Goal: Information Seeking & Learning: Find specific fact

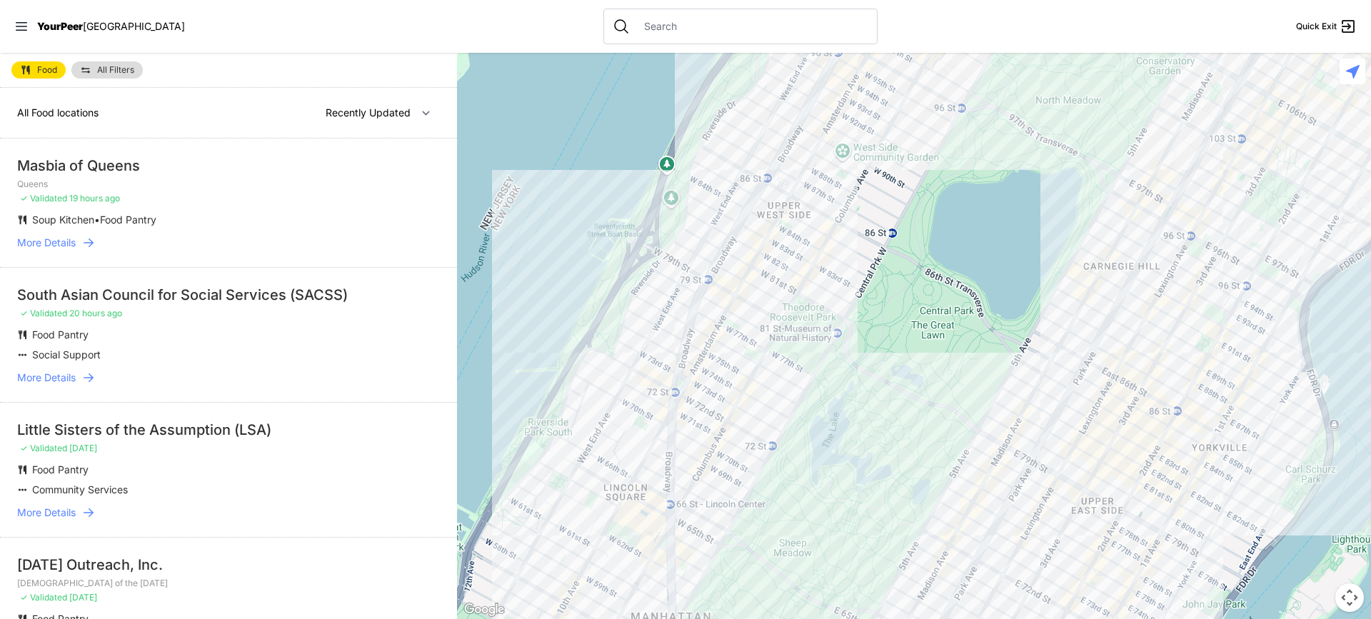
click at [656, 30] on input "text" at bounding box center [751, 26] width 233 height 14
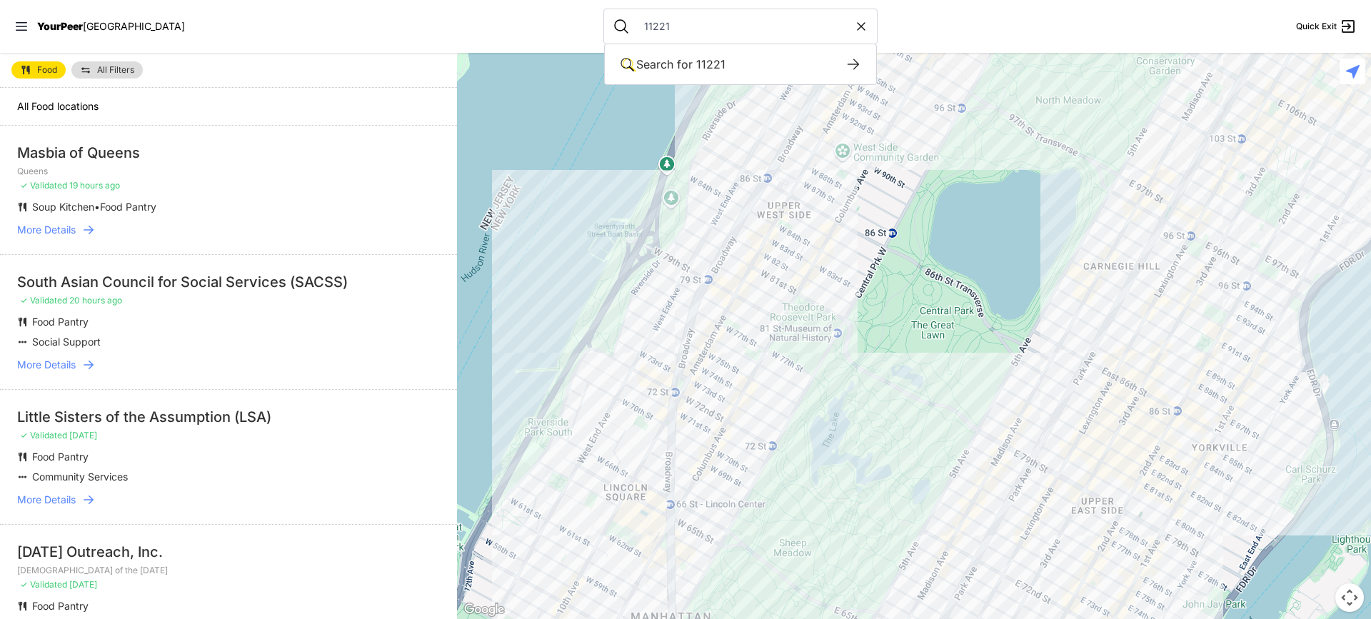
type input "11221"
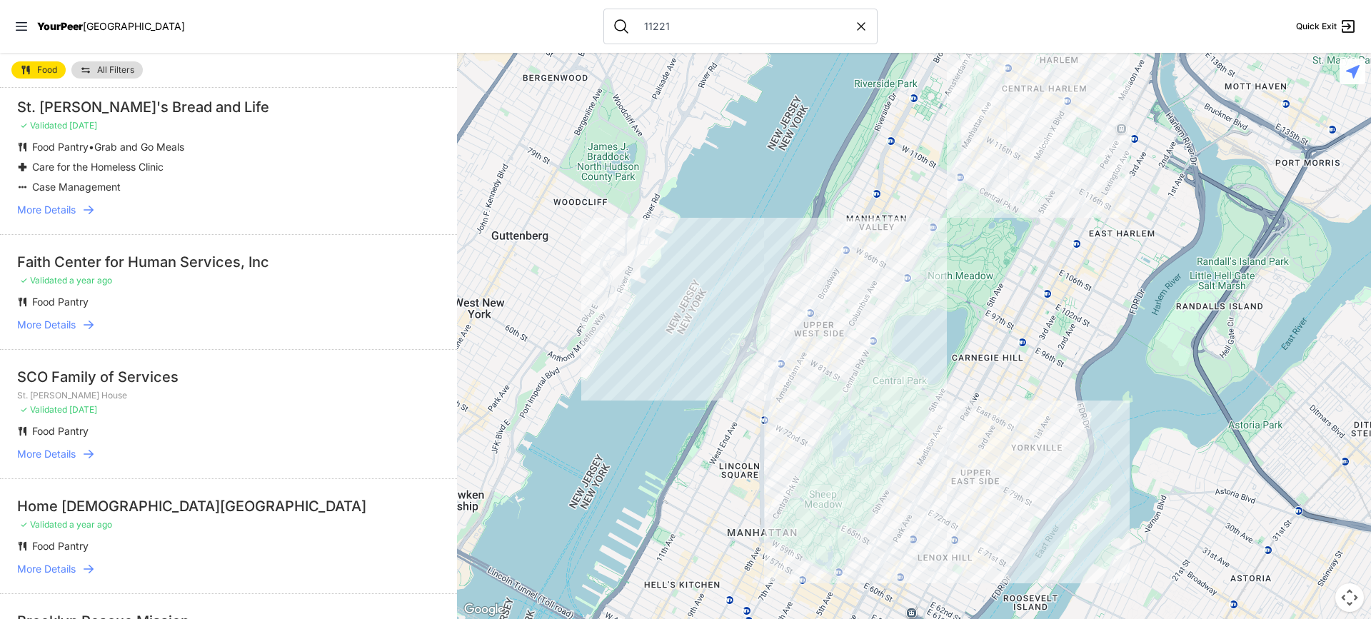
scroll to position [71, 0]
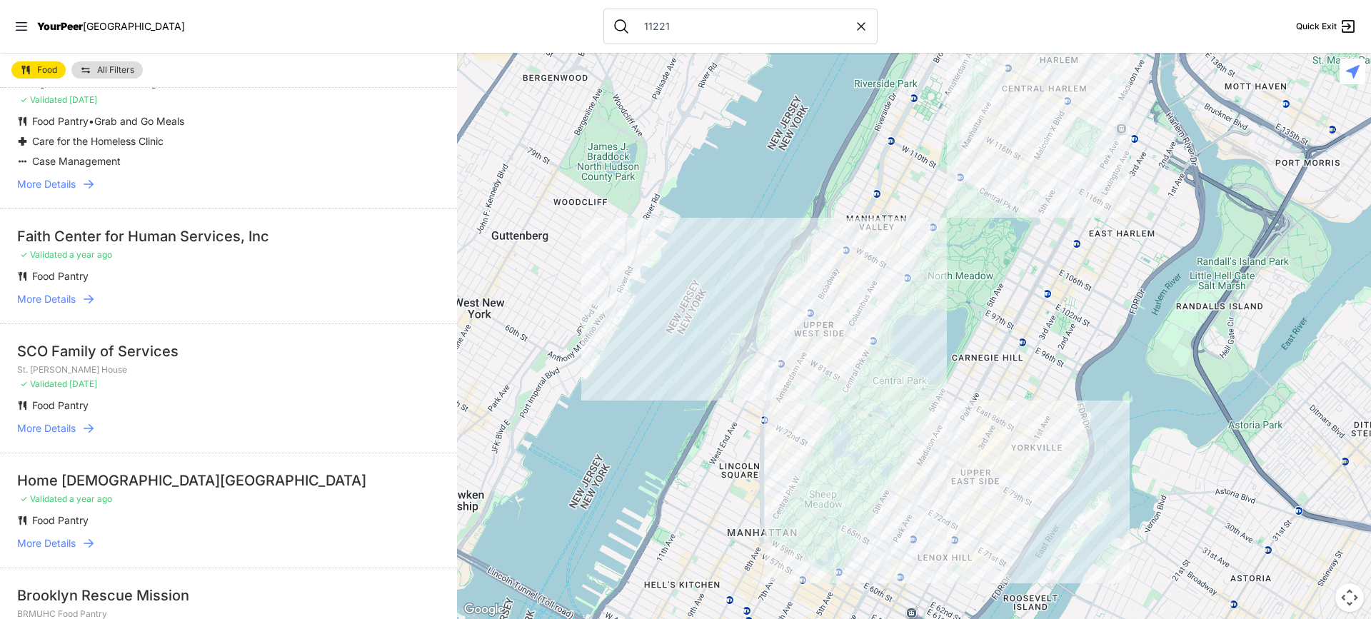
click at [221, 238] on div "Faith Center for Human Services, Inc" at bounding box center [228, 236] width 423 height 20
click at [61, 301] on span "More Details" at bounding box center [46, 299] width 59 height 14
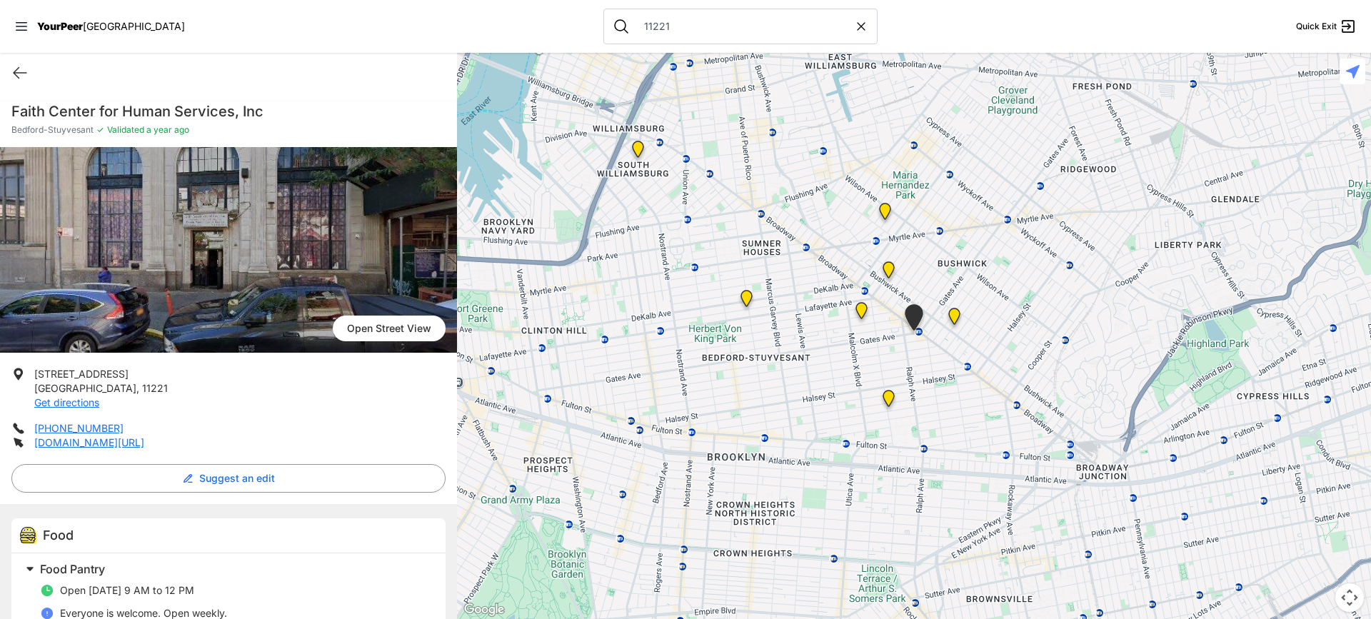
scroll to position [70, 0]
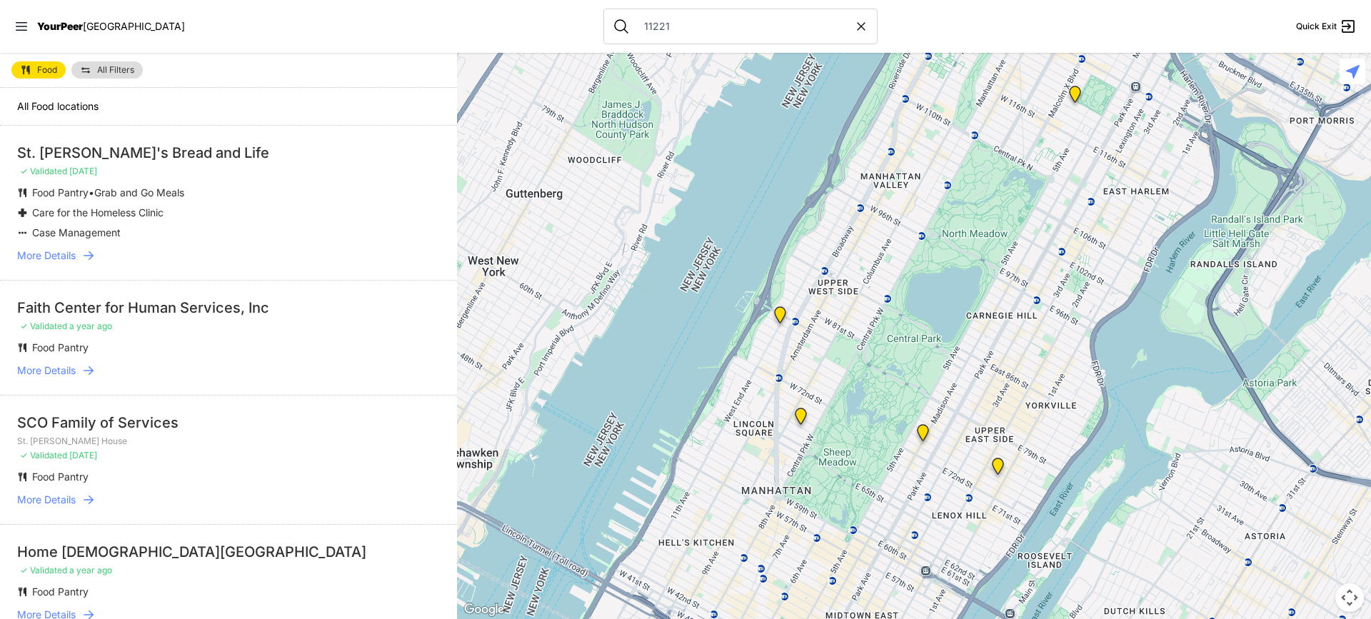
click at [78, 506] on li "SCO Family of Services [GEOGRAPHIC_DATA][PERSON_NAME] ✓ Validated [DATE] Food P…" at bounding box center [228, 459] width 457 height 129
click at [66, 499] on span "More Details" at bounding box center [46, 500] width 59 height 14
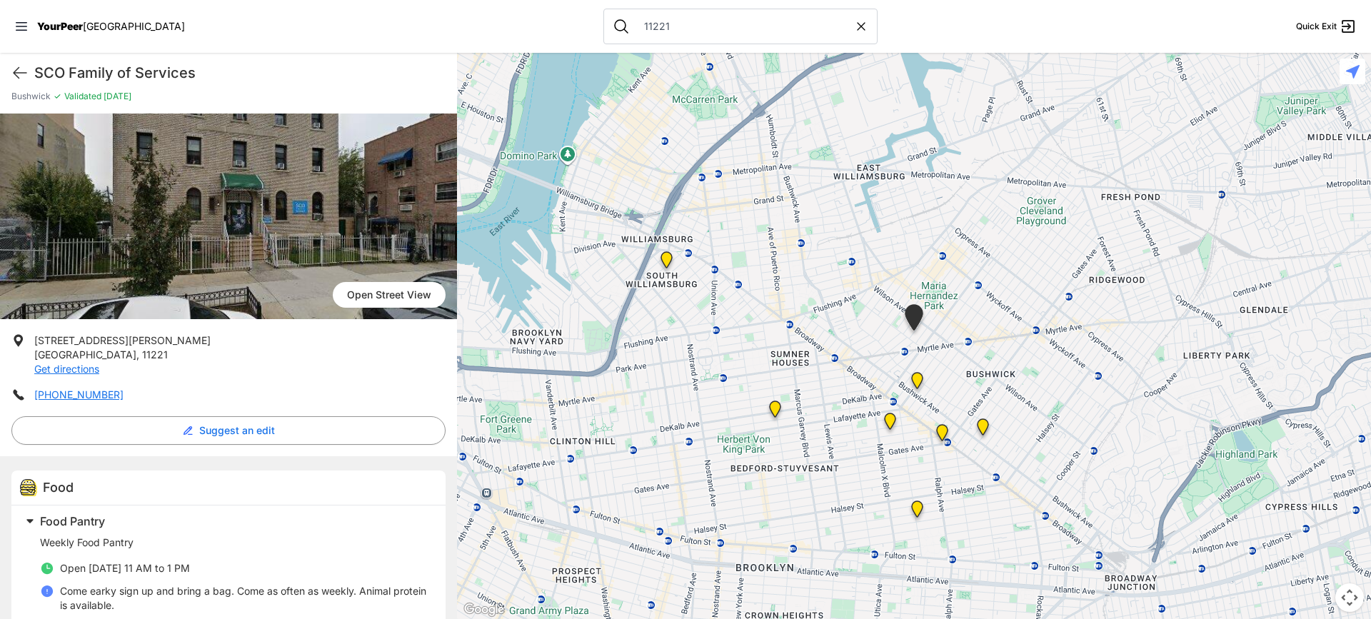
scroll to position [110, 0]
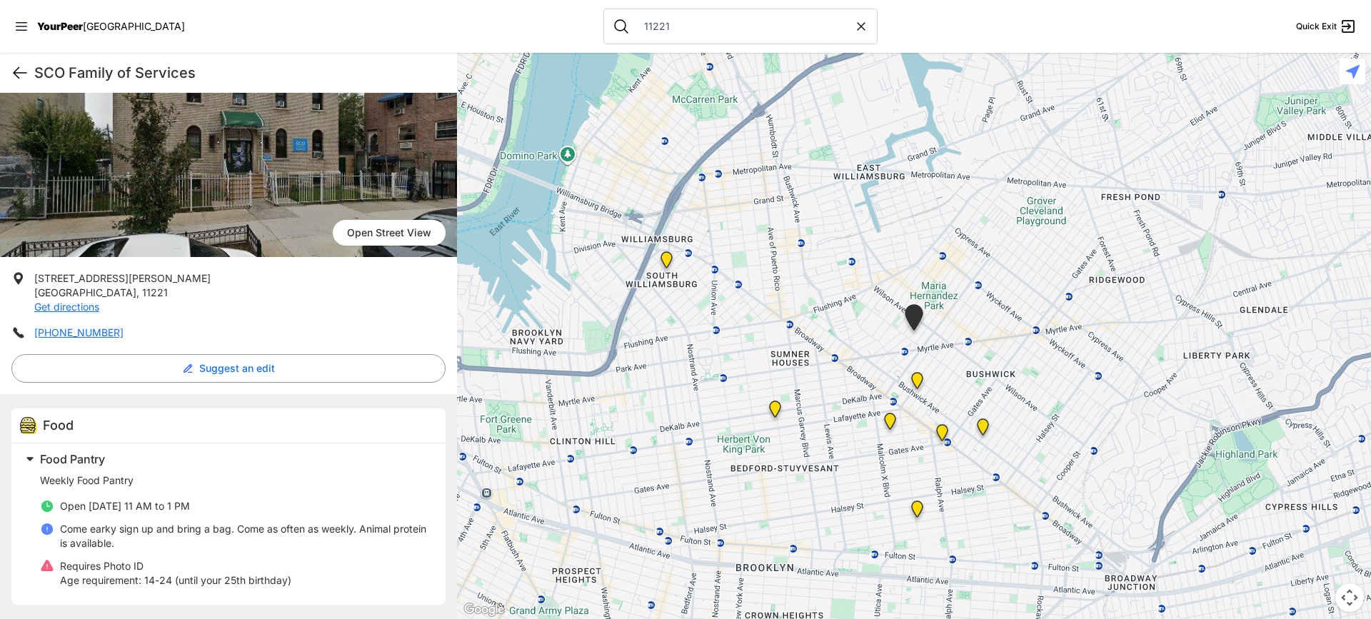
click at [21, 70] on icon at bounding box center [19, 72] width 17 height 17
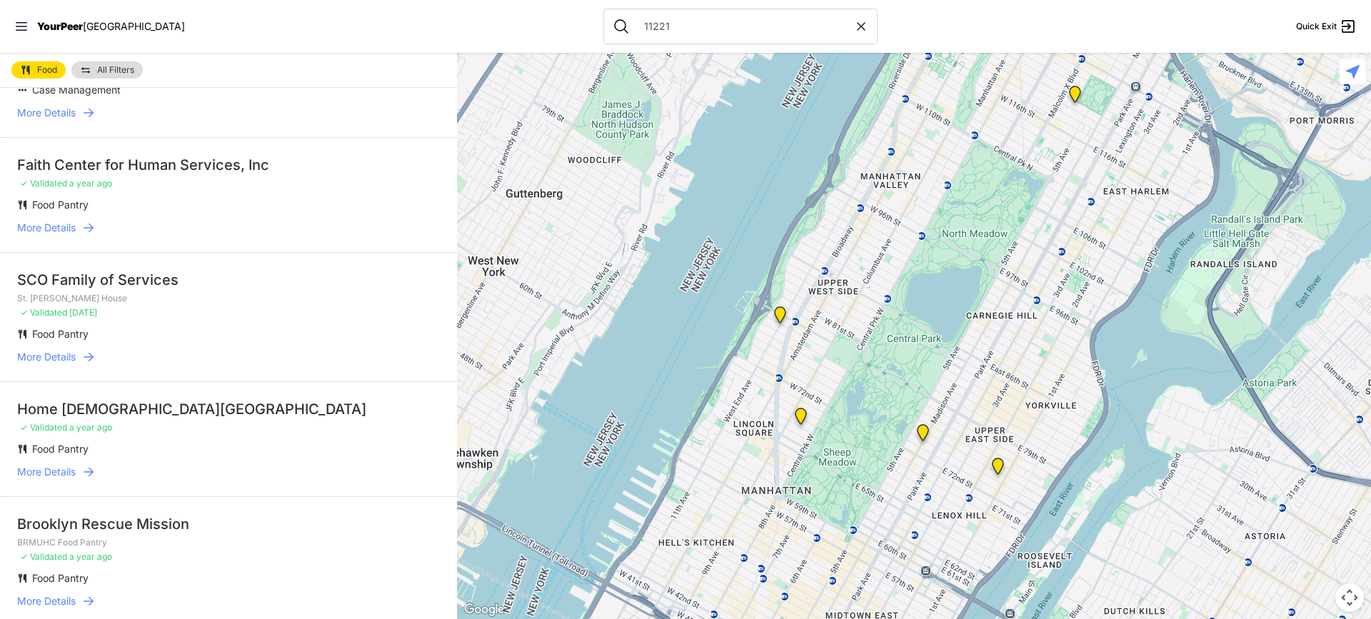
scroll to position [214, 0]
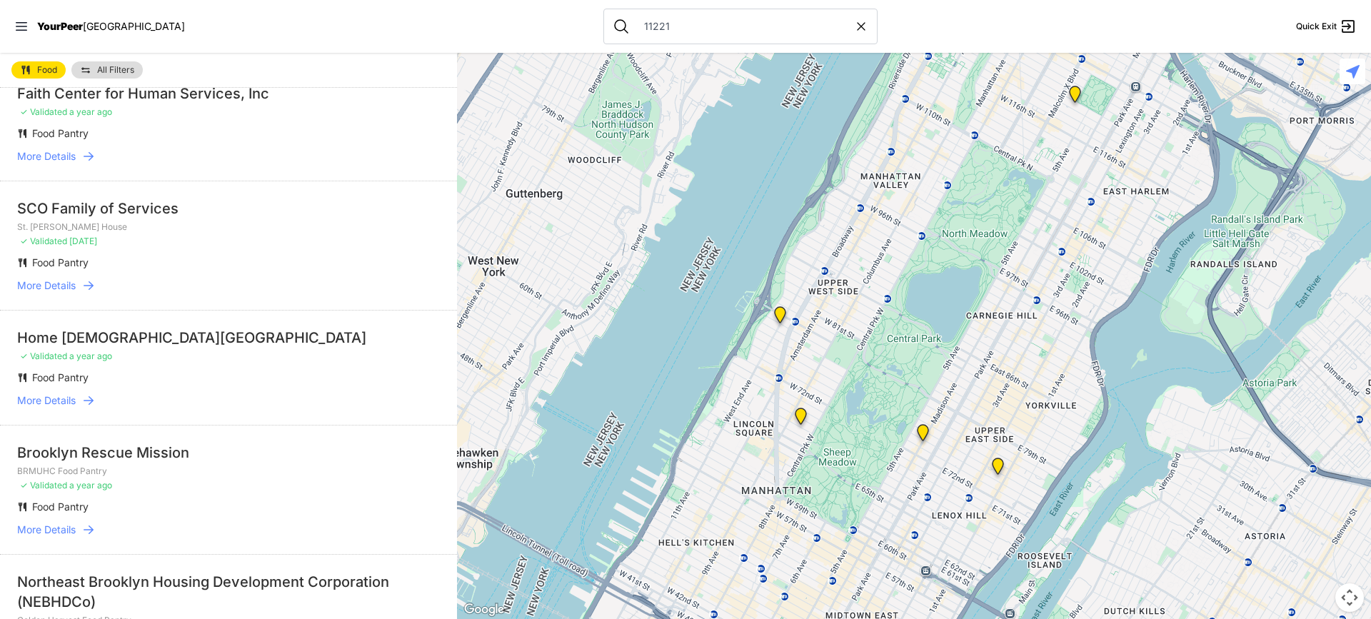
click at [75, 398] on span "More Details" at bounding box center [46, 400] width 59 height 14
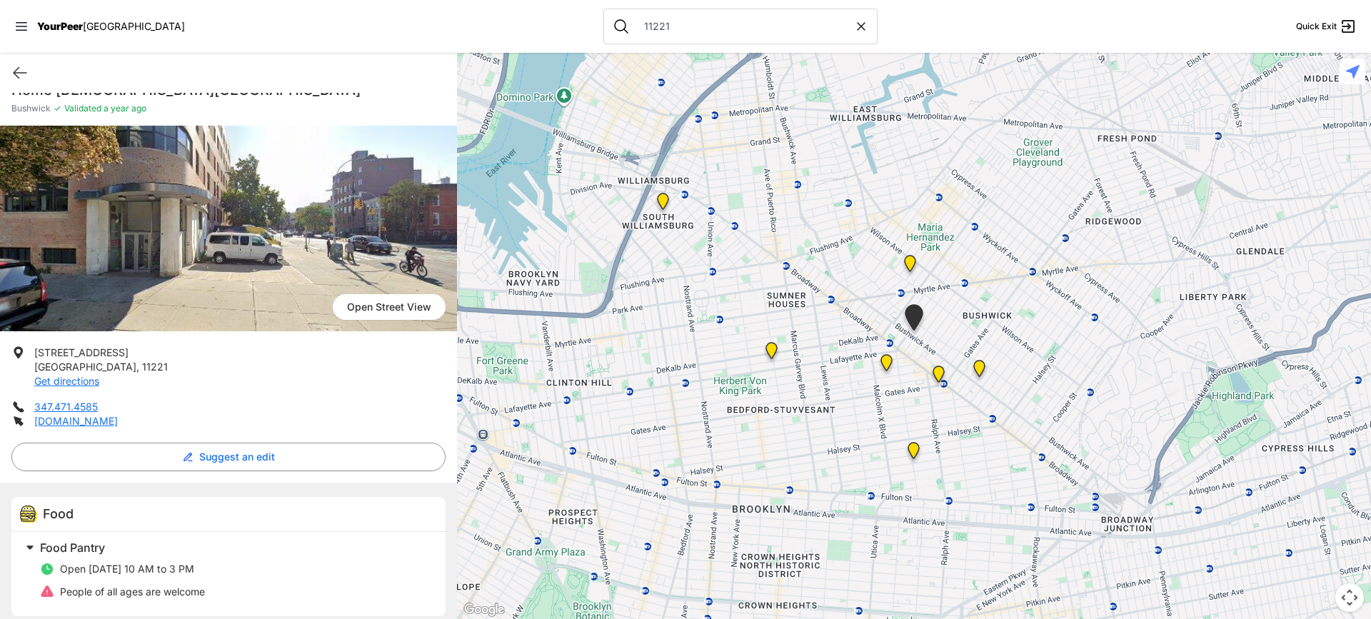
scroll to position [33, 0]
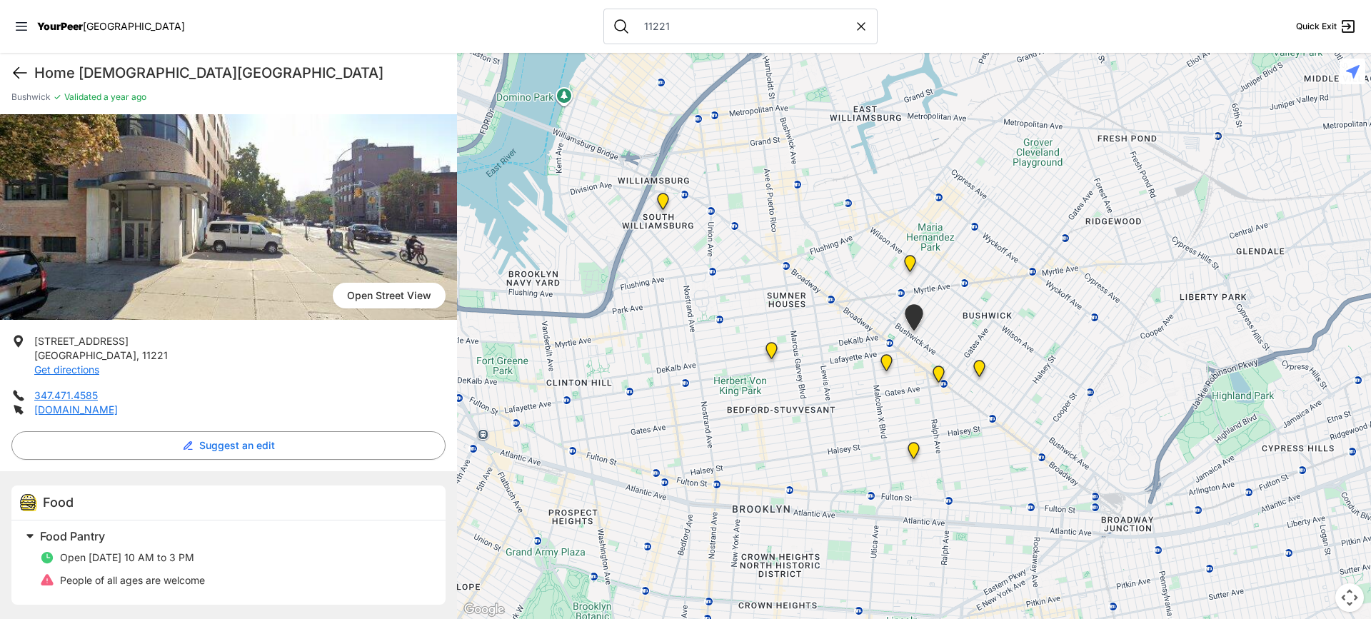
click at [17, 74] on icon at bounding box center [19, 72] width 17 height 17
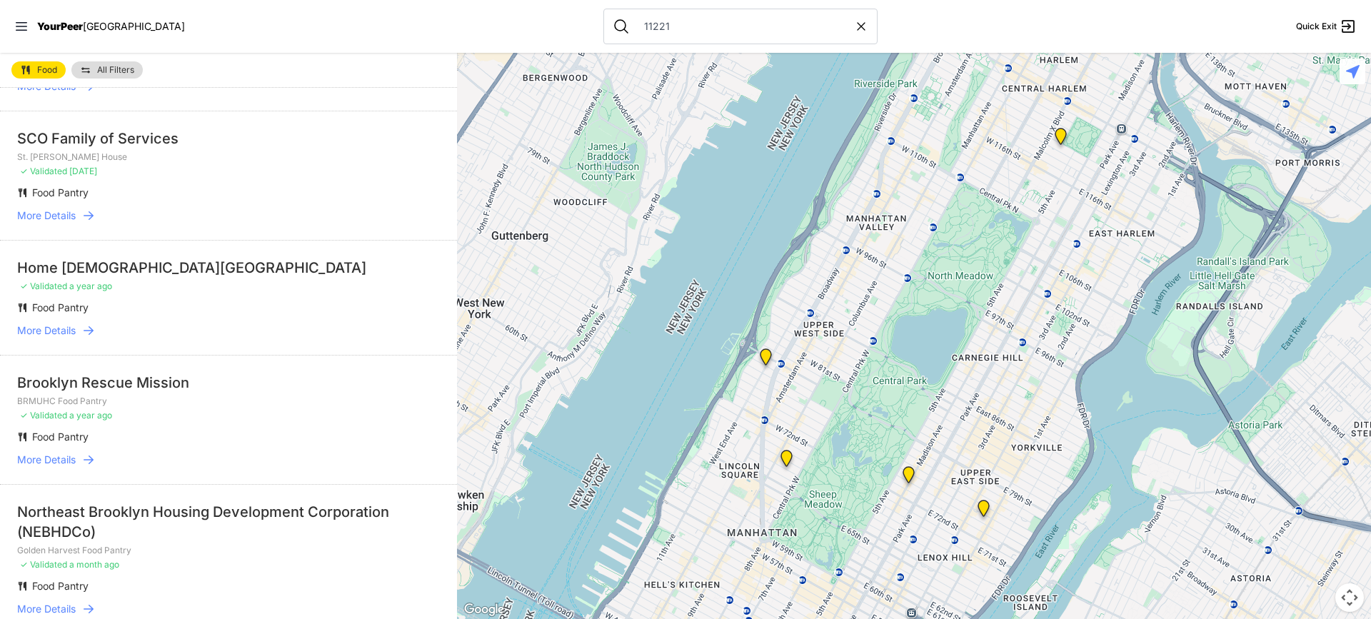
scroll to position [286, 0]
click at [50, 453] on span "More Details" at bounding box center [46, 458] width 59 height 14
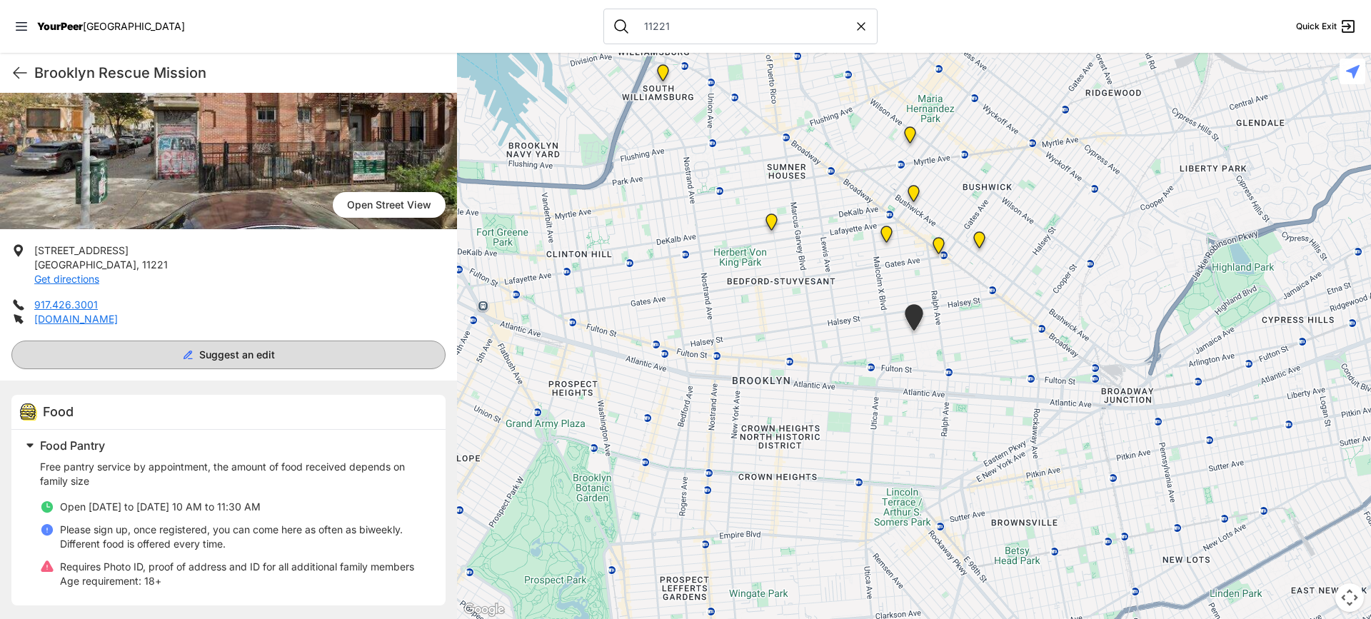
scroll to position [138, 0]
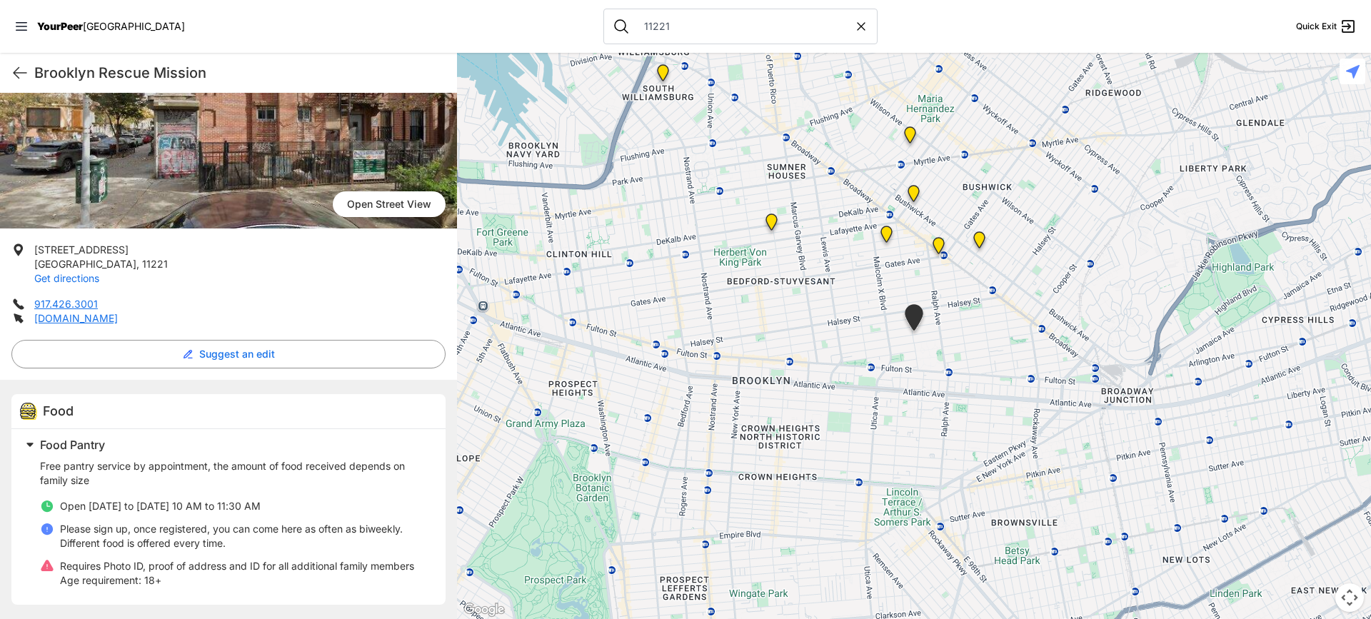
click at [57, 278] on link "Get directions" at bounding box center [66, 278] width 65 height 12
